Goal: Task Accomplishment & Management: Manage account settings

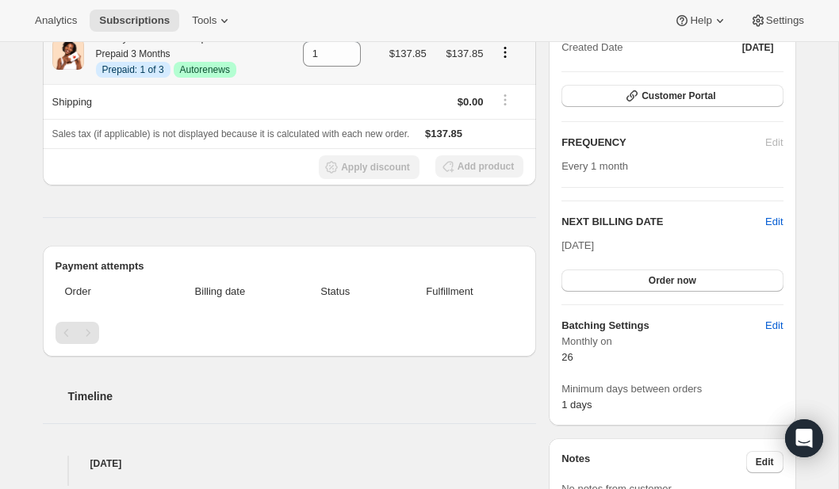
scroll to position [200, 0]
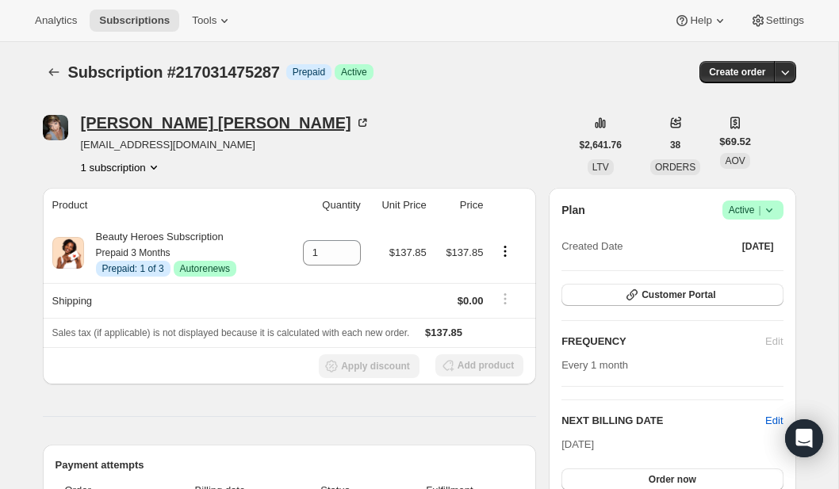
click at [153, 130] on div "Rachel Estrada" at bounding box center [225, 123] width 289 height 16
